Goal: Find specific page/section: Find specific page/section

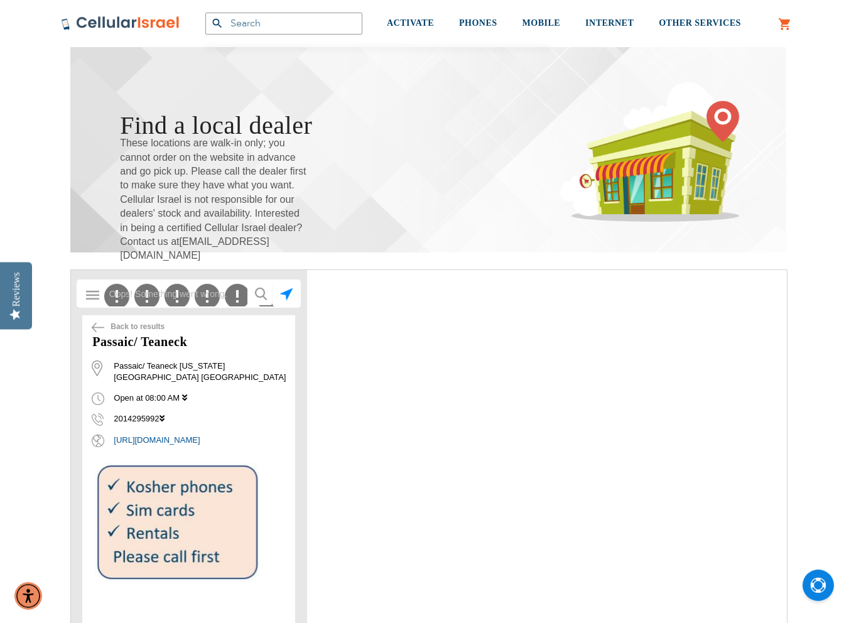
scroll to position [63, 0]
type input "[EMAIL_ADDRESS][DOMAIN_NAME]"
click at [261, 293] on img "submit" at bounding box center [261, 293] width 12 height 13
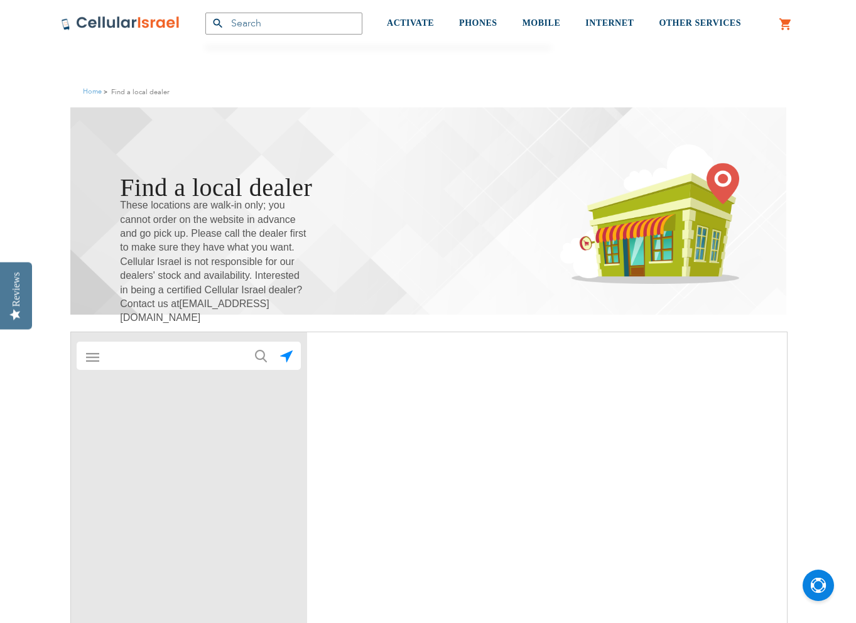
scroll to position [63, 0]
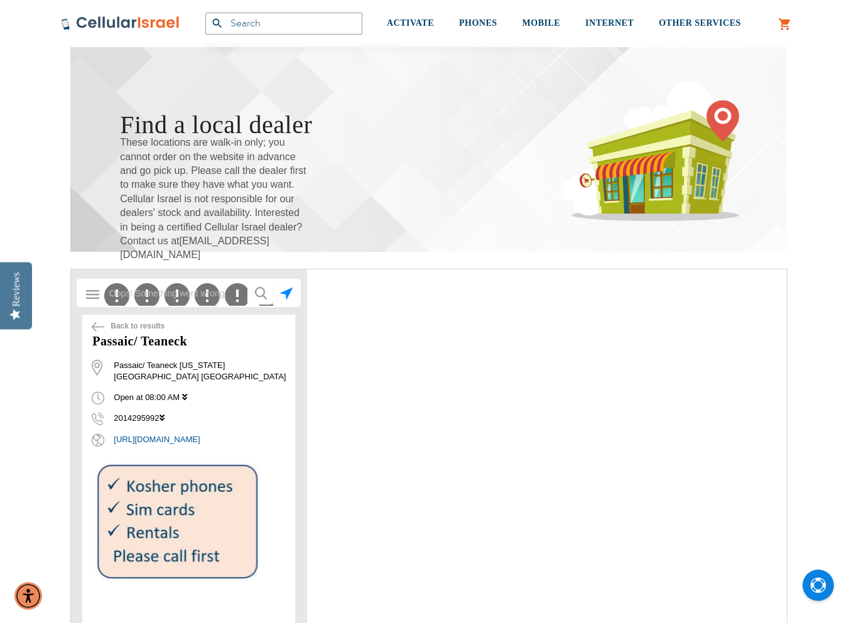
type input "[EMAIL_ADDRESS][DOMAIN_NAME]"
click at [259, 291] on img "submit" at bounding box center [261, 293] width 12 height 13
click at [186, 393] on icon at bounding box center [184, 397] width 5 height 8
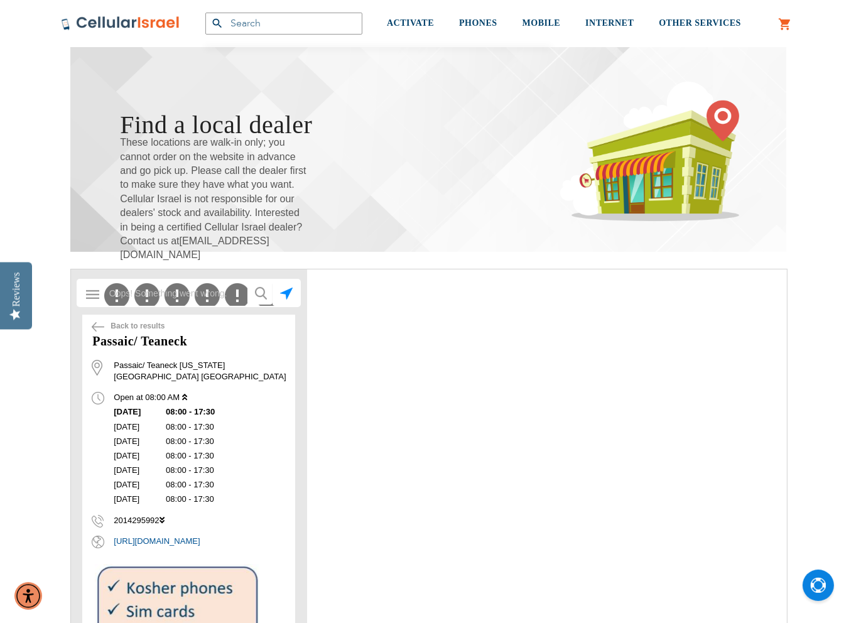
click at [164, 516] on icon at bounding box center [161, 520] width 5 height 8
